Goal: Use online tool/utility: Utilize a website feature to perform a specific function

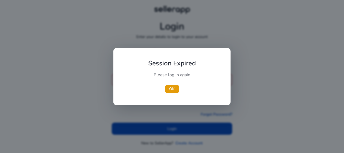
click at [156, 79] on div "Please log in again" at bounding box center [171, 77] width 61 height 11
click at [167, 89] on span "button" at bounding box center [172, 89] width 14 height 13
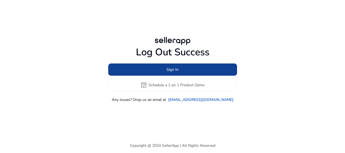
click at [201, 71] on span at bounding box center [172, 69] width 129 height 13
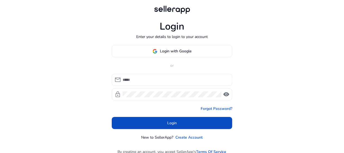
click at [172, 83] on div at bounding box center [174, 80] width 105 height 12
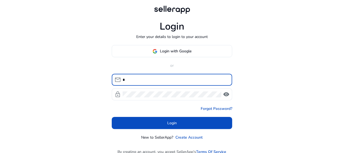
type input "**********"
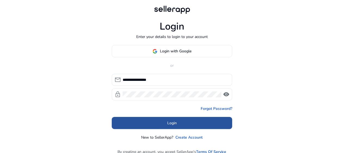
click at [160, 122] on span at bounding box center [172, 123] width 120 height 13
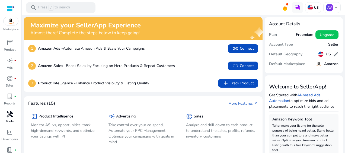
click at [10, 115] on span "handyman" at bounding box center [10, 114] width 7 height 7
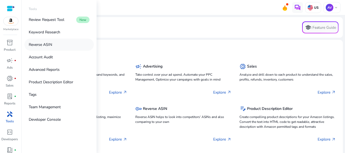
click at [51, 42] on p "Reverse ASIN" at bounding box center [40, 45] width 23 height 6
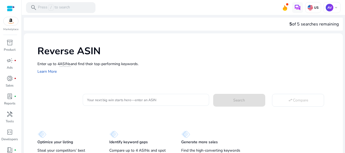
click at [99, 101] on input "Your next big win starts here—enter an ASIN" at bounding box center [146, 100] width 118 height 6
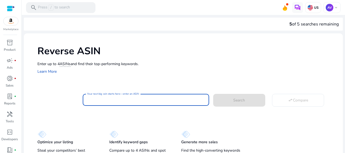
paste input "**********"
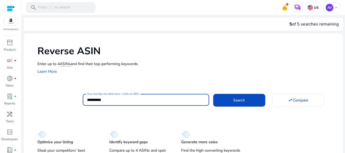
type input "**********"
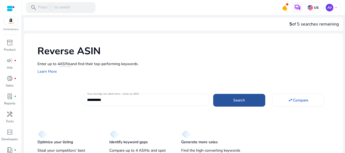
click at [235, 104] on span at bounding box center [239, 100] width 52 height 13
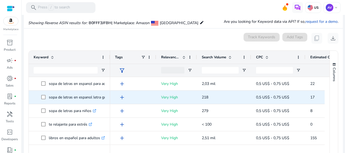
scroll to position [58, 0]
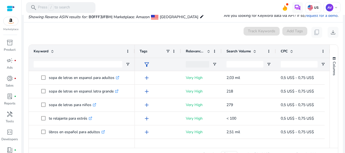
drag, startPoint x: 109, startPoint y: 50, endPoint x: 134, endPoint y: 55, distance: 25.2
click at [134, 55] on div at bounding box center [135, 51] width 2 height 13
drag, startPoint x: 275, startPoint y: 52, endPoint x: 268, endPoint y: 51, distance: 7.1
click at [273, 51] on div at bounding box center [274, 51] width 2 height 13
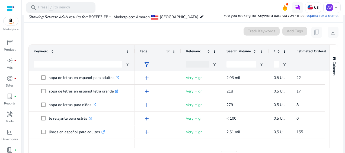
drag, startPoint x: 323, startPoint y: 51, endPoint x: 291, endPoint y: 48, distance: 31.7
click at [291, 48] on div at bounding box center [292, 51] width 2 height 13
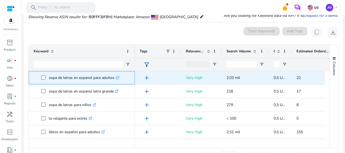
drag, startPoint x: 115, startPoint y: 79, endPoint x: 46, endPoint y: 82, distance: 69.1
click at [46, 82] on span "sopa de letras en espanol para adultos .st0{fill:#2c8af8}" at bounding box center [85, 77] width 89 height 11
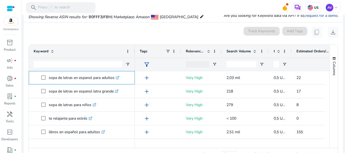
copy span "sopa de letras en espanol para adultos"
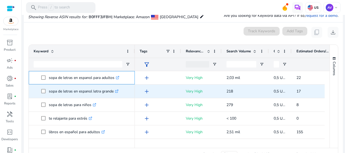
copy span "sopa de letras en espanol para adultos"
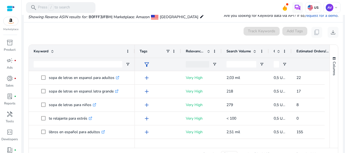
click at [144, 36] on div "0 keyword(s) selected Track Keywords Add Tags content_copy download" at bounding box center [183, 32] width 311 height 11
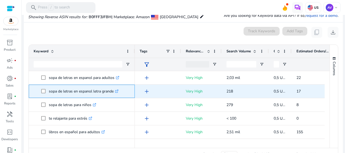
drag, startPoint x: 114, startPoint y: 91, endPoint x: 49, endPoint y: 90, distance: 64.6
click at [49, 90] on p "sopa de letras en espanol letra grande .st0{fill:#2c8af8}" at bounding box center [84, 91] width 70 height 11
copy p "sopa de letras en espanol letra grande"
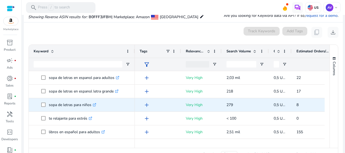
click at [77, 106] on p "sopa de letras para niños .st0{fill:#2c8af8}" at bounding box center [73, 104] width 48 height 11
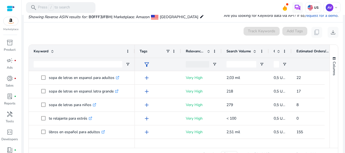
click at [130, 34] on div "0 keyword(s) selected Track Keywords Add Tags content_copy download" at bounding box center [183, 32] width 311 height 11
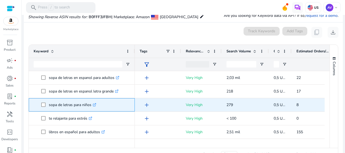
drag, startPoint x: 92, startPoint y: 106, endPoint x: 46, endPoint y: 109, distance: 45.5
click at [46, 109] on span "sopa de letras para niños .st0{fill:#2c8af8}" at bounding box center [85, 104] width 89 height 11
copy span "sopa de letras para niños"
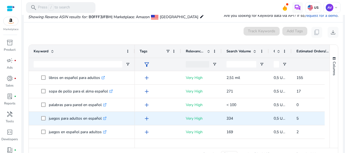
scroll to position [27, 0]
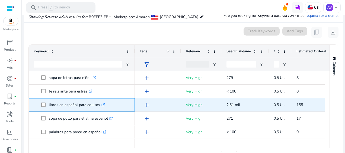
drag, startPoint x: 100, startPoint y: 106, endPoint x: 47, endPoint y: 108, distance: 52.7
click at [47, 108] on span "libros en español para adultos .st0{fill:#2c8af8}" at bounding box center [85, 104] width 89 height 11
copy span "libros en español para adultos"
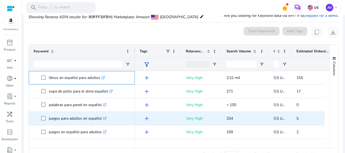
scroll to position [54, 0]
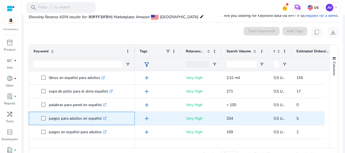
drag, startPoint x: 102, startPoint y: 119, endPoint x: 41, endPoint y: 119, distance: 61.6
click at [41, 119] on span "juegos para adultos en español .st0{fill:#2c8af8}" at bounding box center [82, 118] width 96 height 11
copy span "juegos para adultos en español"
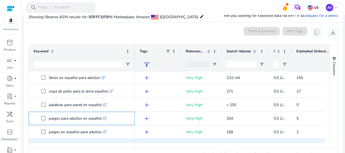
scroll to position [81, 0]
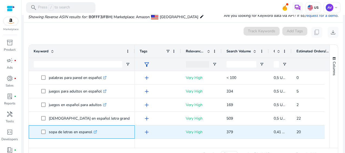
drag, startPoint x: 92, startPoint y: 132, endPoint x: 48, endPoint y: 133, distance: 44.6
click at [48, 133] on span "sopa de letras en espanol .st0{fill:#2c8af8}" at bounding box center [85, 132] width 89 height 11
copy span "sopa de letras en espanol"
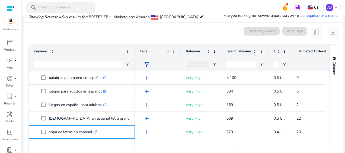
scroll to position [109, 0]
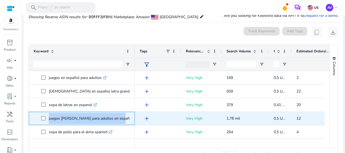
drag, startPoint x: 118, startPoint y: 119, endPoint x: 48, endPoint y: 122, distance: 70.1
click at [48, 122] on span "juegos [PERSON_NAME] para adultos en español .st0{fill:#2c8af8}" at bounding box center [85, 118] width 89 height 11
copy span "juegos [PERSON_NAME] para adultos en español"
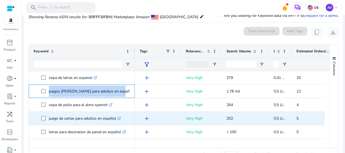
scroll to position [163, 0]
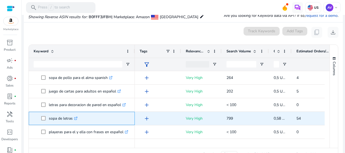
drag, startPoint x: 72, startPoint y: 119, endPoint x: 48, endPoint y: 121, distance: 24.0
click at [48, 121] on span "sopa de letras .st0{fill:#2c8af8}" at bounding box center [85, 118] width 89 height 11
copy span "sopa de letras"
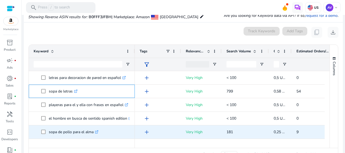
scroll to position [217, 0]
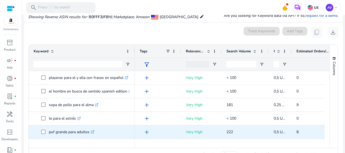
click at [94, 131] on icon at bounding box center [93, 131] width 2 height 2
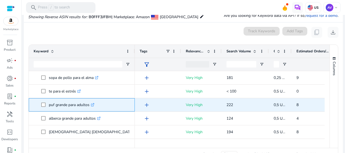
scroll to position [272, 0]
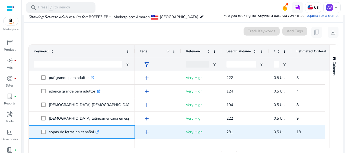
drag, startPoint x: 95, startPoint y: 133, endPoint x: 47, endPoint y: 136, distance: 47.6
click at [47, 136] on span "sopas de letras en español .st0{fill:#2c8af8}" at bounding box center [85, 132] width 89 height 11
copy span "sopas de letras en español"
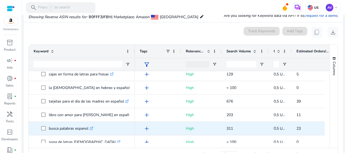
scroll to position [516, 0]
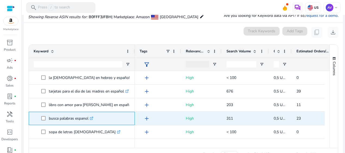
drag, startPoint x: 89, startPoint y: 118, endPoint x: 49, endPoint y: 113, distance: 40.8
click at [49, 113] on p "busca palabras espanol .st0{fill:#2c8af8}" at bounding box center [71, 118] width 45 height 11
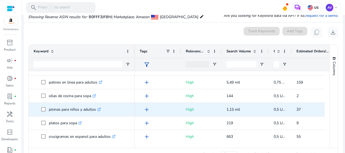
scroll to position [597, 0]
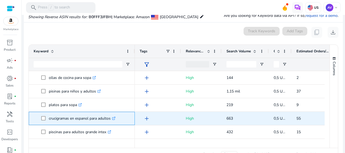
drag, startPoint x: 112, startPoint y: 119, endPoint x: 48, endPoint y: 116, distance: 63.6
click at [48, 116] on span "crucigramas en espanol para adultos .st0{fill:#2c8af8}" at bounding box center [85, 118] width 89 height 11
click at [114, 118] on icon ".st0{fill:#2c8af8}" at bounding box center [114, 119] width 4 height 4
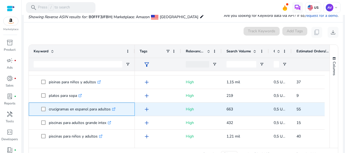
scroll to position [73, 0]
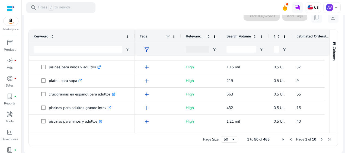
click at [320, 139] on span "Next Page" at bounding box center [322, 139] width 4 height 4
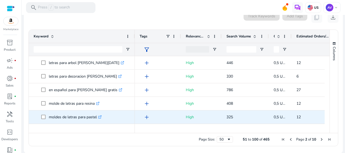
scroll to position [0, 0]
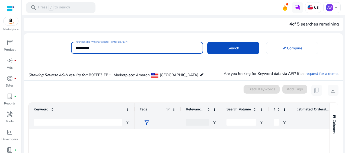
scroll to position [181, 0]
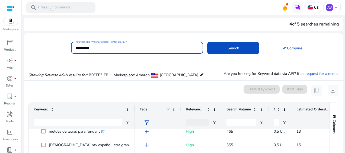
drag, startPoint x: 77, startPoint y: 45, endPoint x: 71, endPoint y: 44, distance: 5.3
click at [71, 44] on div "**********" at bounding box center [137, 48] width 132 height 12
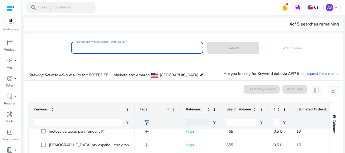
paste input "**********"
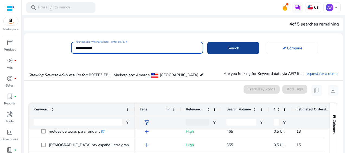
type input "**********"
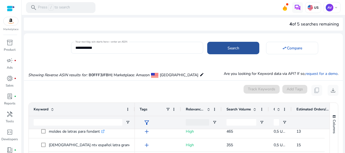
click at [243, 46] on span at bounding box center [233, 48] width 52 height 13
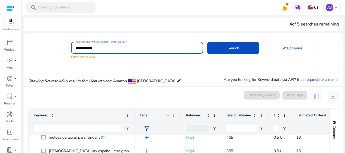
drag, startPoint x: 100, startPoint y: 49, endPoint x: 69, endPoint y: 46, distance: 31.6
click at [69, 46] on div "**********" at bounding box center [181, 49] width 315 height 19
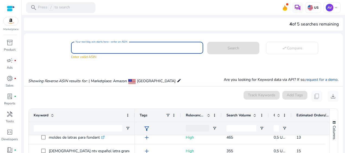
paste input "**********"
type input "**********"
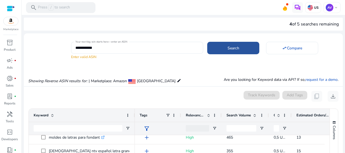
click at [233, 46] on span "Search" at bounding box center [234, 48] width 12 height 6
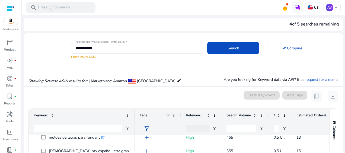
click at [93, 58] on mat-error "Enter valid ASIN" at bounding box center [137, 57] width 132 height 6
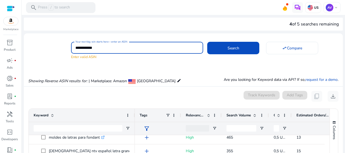
drag, startPoint x: 103, startPoint y: 47, endPoint x: 71, endPoint y: 45, distance: 32.4
click at [71, 45] on div "**********" at bounding box center [137, 48] width 132 height 12
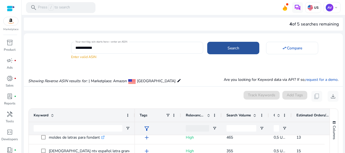
click at [225, 46] on span at bounding box center [233, 48] width 52 height 13
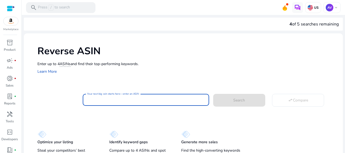
click at [89, 101] on input "Your next big win starts here—enter an ASIN" at bounding box center [146, 100] width 118 height 6
paste input "**********"
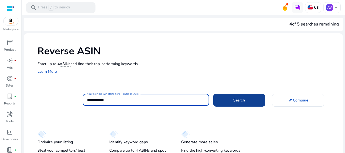
type input "**********"
click at [236, 96] on span at bounding box center [239, 100] width 52 height 13
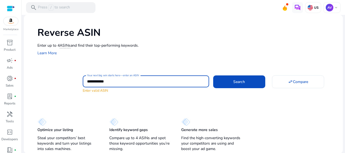
drag, startPoint x: 118, startPoint y: 83, endPoint x: 81, endPoint y: 80, distance: 37.1
click at [81, 80] on div "**********" at bounding box center [187, 83] width 301 height 19
paste input "**********"
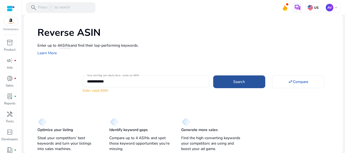
click at [237, 80] on span "Search" at bounding box center [240, 82] width 12 height 6
type input "**********"
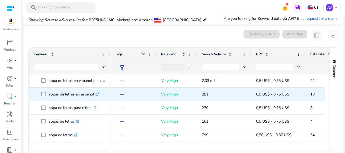
scroll to position [58, 0]
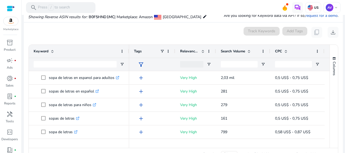
drag, startPoint x: 109, startPoint y: 51, endPoint x: 128, endPoint y: 55, distance: 19.4
click at [128, 55] on div at bounding box center [129, 51] width 2 height 13
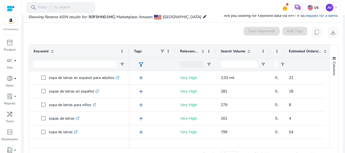
drag, startPoint x: 324, startPoint y: 52, endPoint x: 284, endPoint y: 48, distance: 40.7
click at [284, 48] on div at bounding box center [284, 51] width 2 height 13
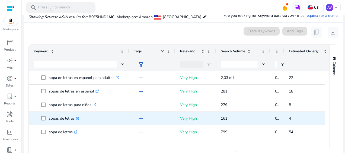
drag, startPoint x: 75, startPoint y: 119, endPoint x: 48, endPoint y: 121, distance: 26.9
click at [48, 121] on span "sopas de letras .st0{fill:#2c8af8}" at bounding box center [82, 118] width 83 height 11
copy span "sopas de letras"
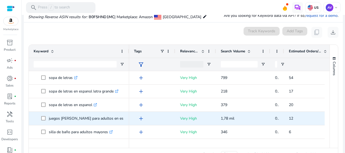
scroll to position [81, 0]
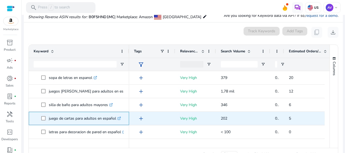
click at [117, 119] on p "juego de cartas para adultos en español .st0{fill:#2c8af8}" at bounding box center [85, 118] width 72 height 11
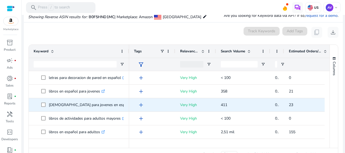
scroll to position [136, 0]
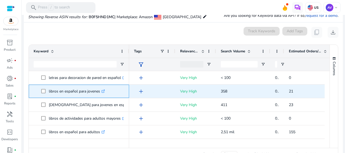
drag, startPoint x: 101, startPoint y: 93, endPoint x: 47, endPoint y: 95, distance: 54.1
click at [47, 95] on span "libros en español para jovenes .st0{fill:#2c8af8}" at bounding box center [82, 91] width 83 height 11
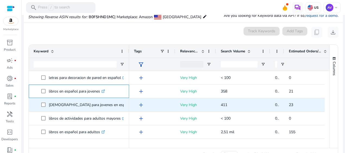
copy span "libros en español para jovenes"
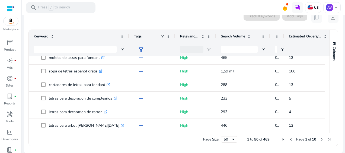
scroll to position [467, 0]
click at [100, 48] on input "Keyword Filter Input" at bounding box center [75, 49] width 83 height 7
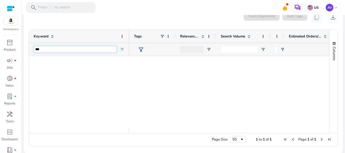
scroll to position [0, 0]
type input "***"
